Goal: Transaction & Acquisition: Purchase product/service

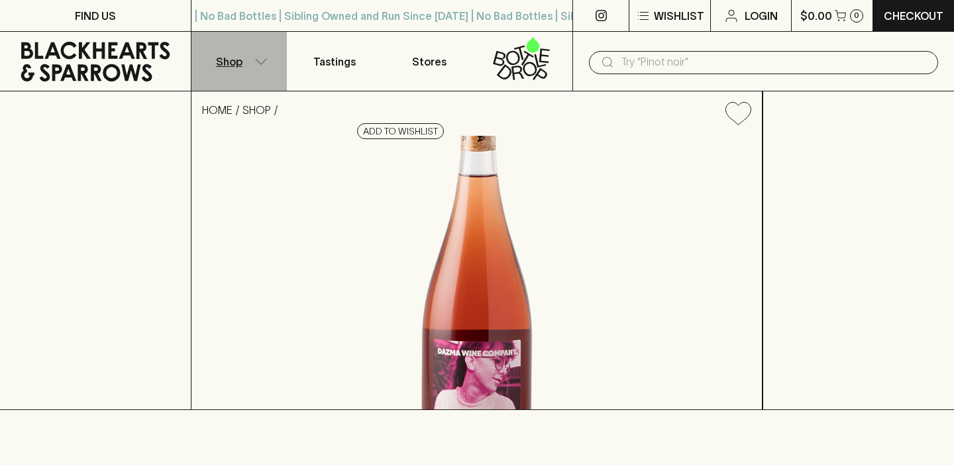
click at [239, 60] on p "Shop" at bounding box center [229, 62] width 27 height 16
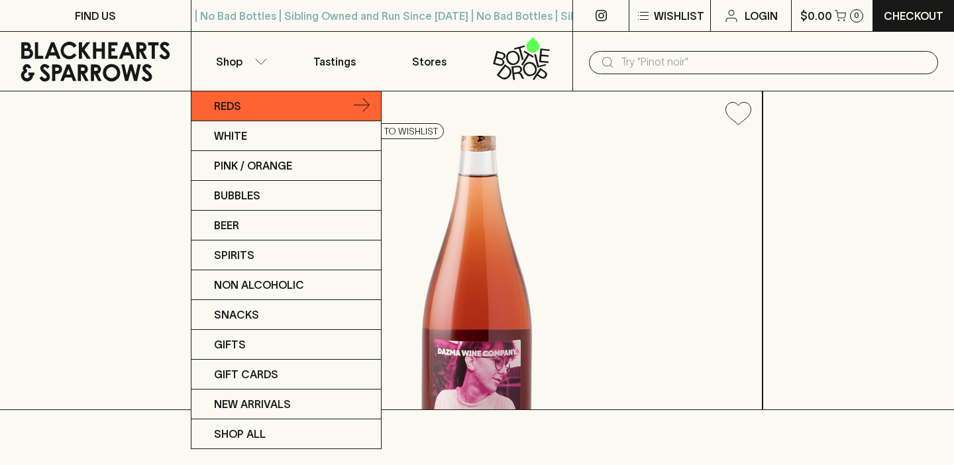
click at [237, 111] on p "Reds" at bounding box center [227, 106] width 27 height 16
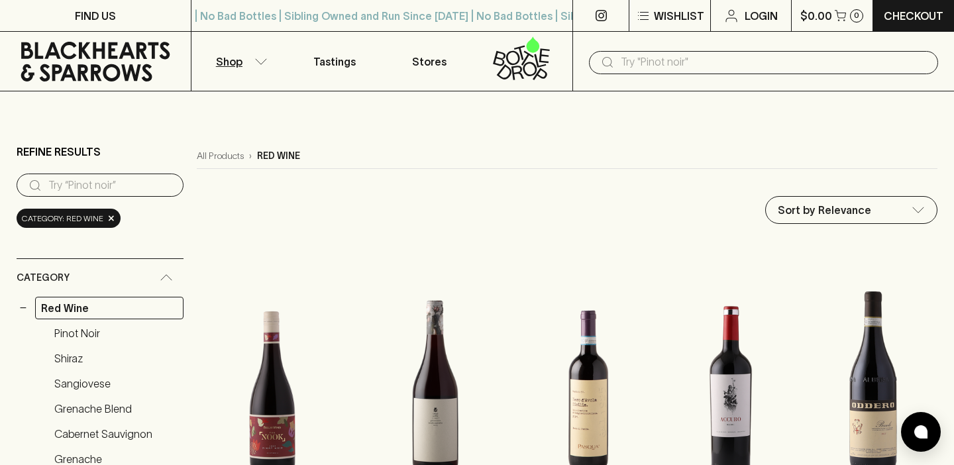
click at [230, 57] on p "Shop" at bounding box center [229, 62] width 27 height 16
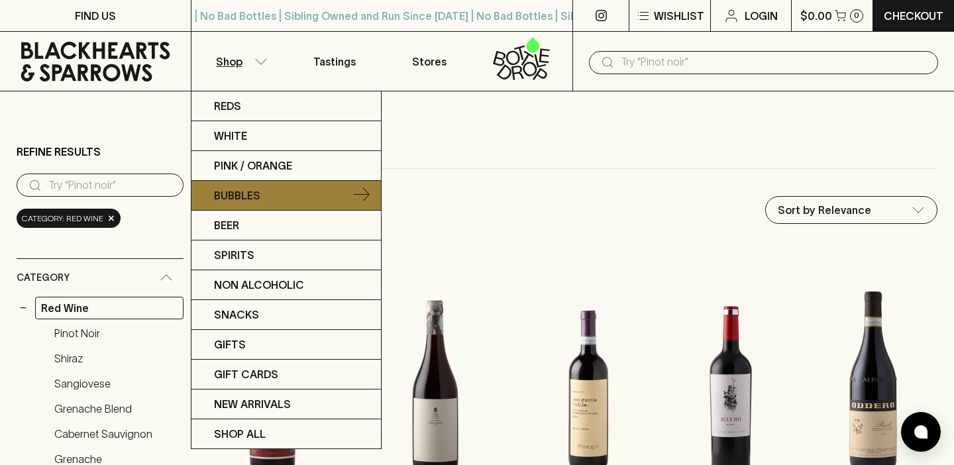
click at [276, 203] on link "Bubbles" at bounding box center [285, 196] width 189 height 30
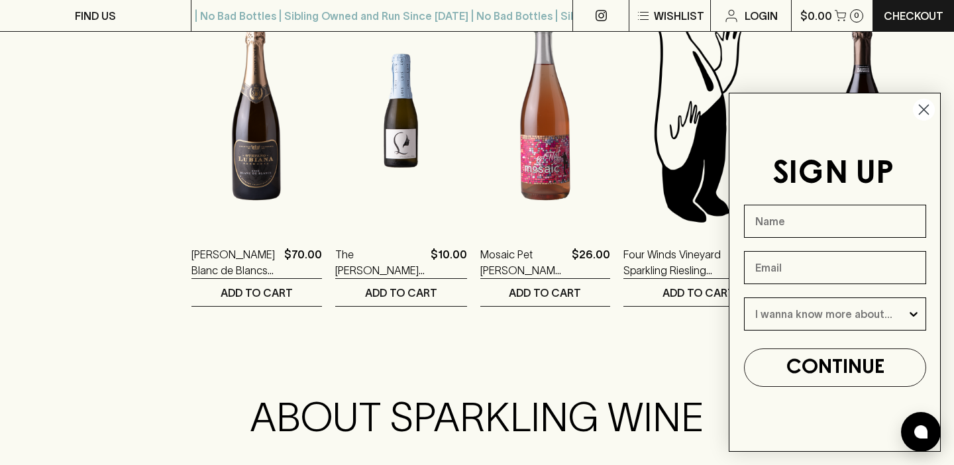
scroll to position [1330, 0]
